Goal: Check status: Check status

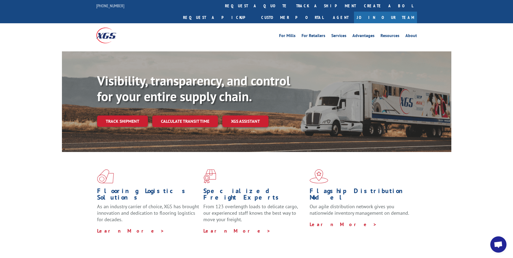
click at [292, 1] on link "track a shipment" at bounding box center [326, 6] width 68 height 12
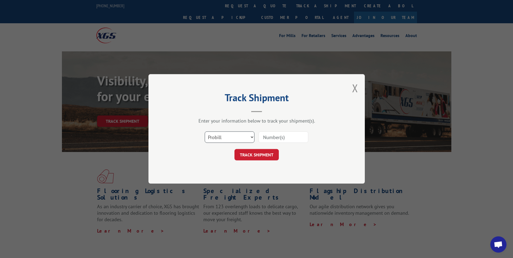
drag, startPoint x: 222, startPoint y: 140, endPoint x: 219, endPoint y: 143, distance: 5.0
click at [222, 140] on select "Select category... Probill BOL PO" at bounding box center [230, 137] width 50 height 11
select select "bol"
click at [205, 132] on select "Select category... Probill BOL PO" at bounding box center [230, 137] width 50 height 11
click at [261, 138] on input at bounding box center [284, 137] width 50 height 11
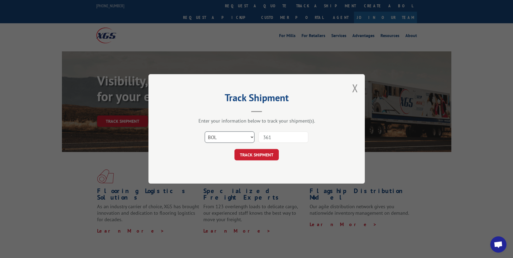
click at [227, 136] on select "Select category... Probill BOL PO" at bounding box center [230, 137] width 50 height 11
click at [280, 136] on input "361" at bounding box center [284, 137] width 50 height 11
type input "362833"
click button "TRACK SHIPMENT" at bounding box center [256, 154] width 44 height 11
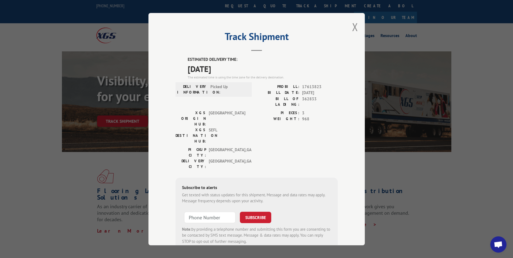
click at [349, 27] on div "Track Shipment ESTIMATED DELIVERY TIME: [DATE] The estimated time is using the …" at bounding box center [256, 129] width 216 height 232
click at [350, 25] on div "Track Shipment ESTIMATED DELIVERY TIME: [DATE] The estimated time is using the …" at bounding box center [256, 129] width 216 height 232
click at [354, 27] on button "Close modal" at bounding box center [355, 27] width 6 height 14
